Goal: Task Accomplishment & Management: Manage account settings

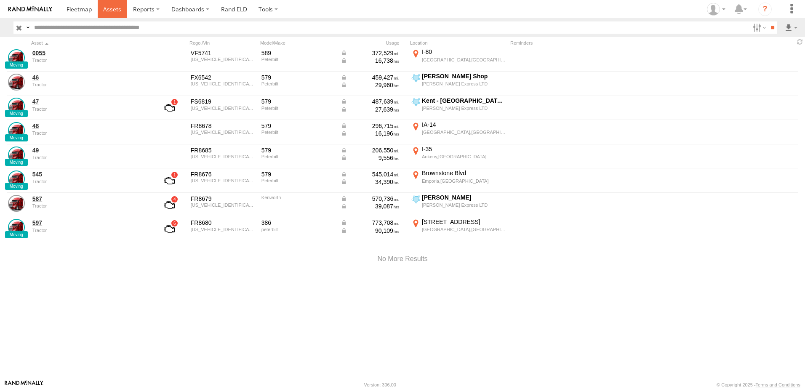
click at [111, 10] on span at bounding box center [112, 9] width 18 height 8
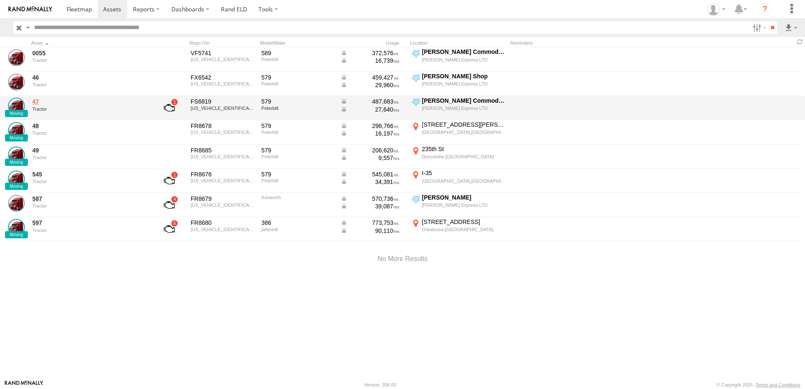
click at [34, 102] on link "47" at bounding box center [89, 102] width 115 height 8
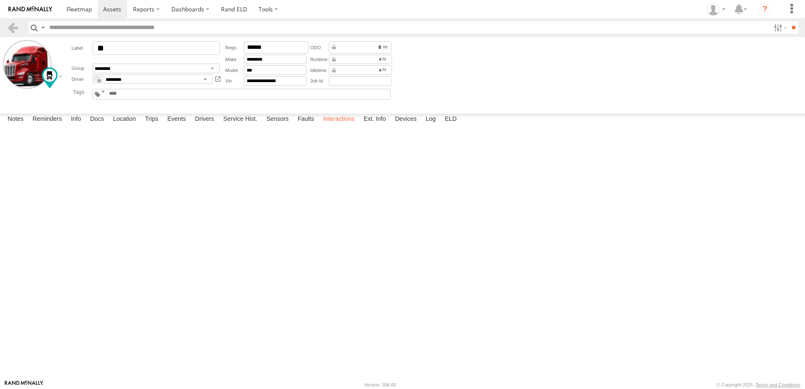
click at [347, 125] on label "Interactions" at bounding box center [339, 120] width 40 height 12
